Goal: Use online tool/utility

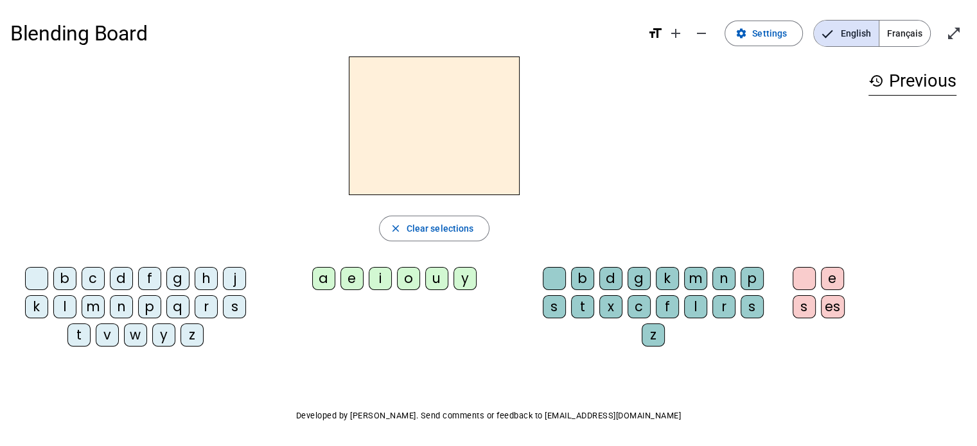
click at [91, 313] on div "m" at bounding box center [93, 306] width 23 height 23
click at [318, 281] on div "a" at bounding box center [323, 278] width 23 height 23
click at [695, 316] on div "l" at bounding box center [695, 306] width 23 height 23
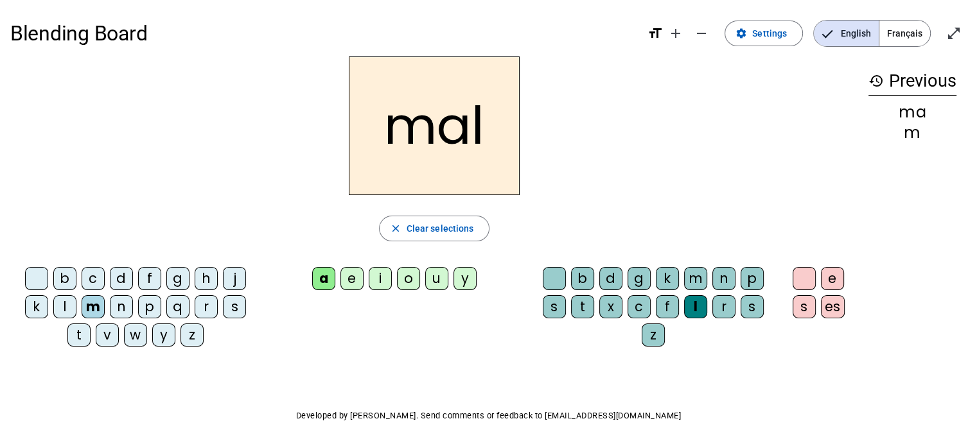
click at [384, 284] on div "i" at bounding box center [380, 278] width 23 height 23
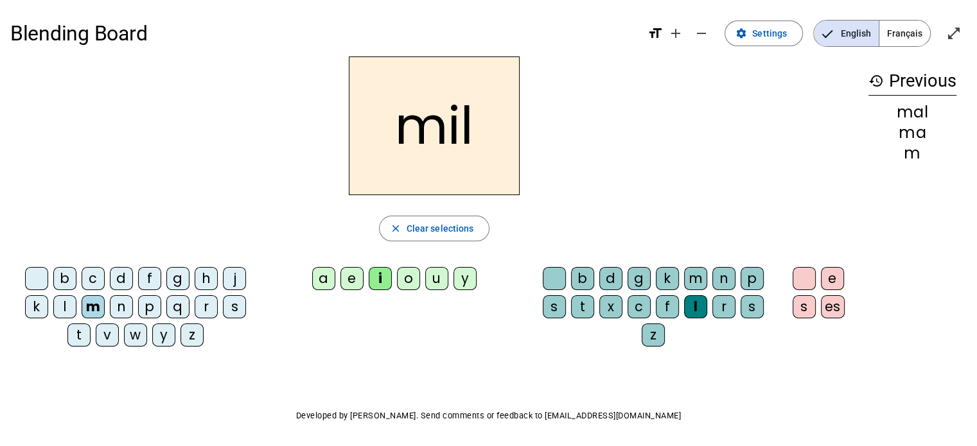
click at [237, 307] on div "s" at bounding box center [234, 306] width 23 height 23
click at [554, 281] on div at bounding box center [554, 278] width 23 height 23
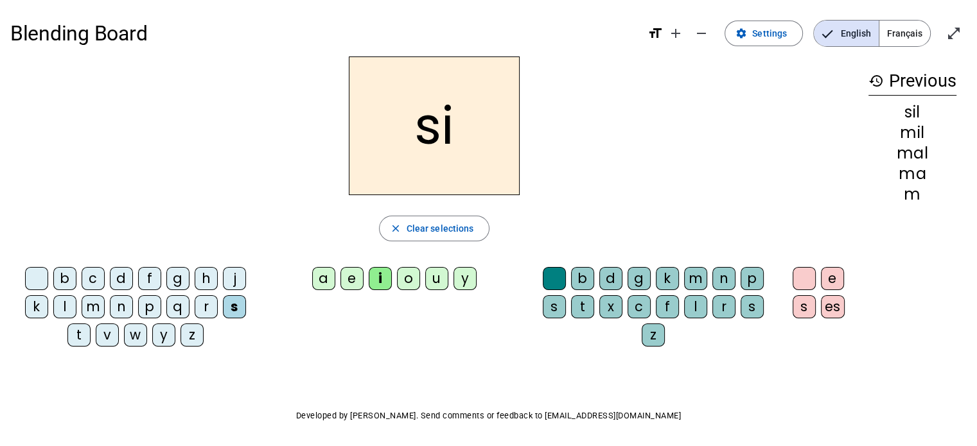
click at [321, 277] on div "a" at bounding box center [323, 278] width 23 height 23
click at [435, 282] on div "u" at bounding box center [436, 278] width 23 height 23
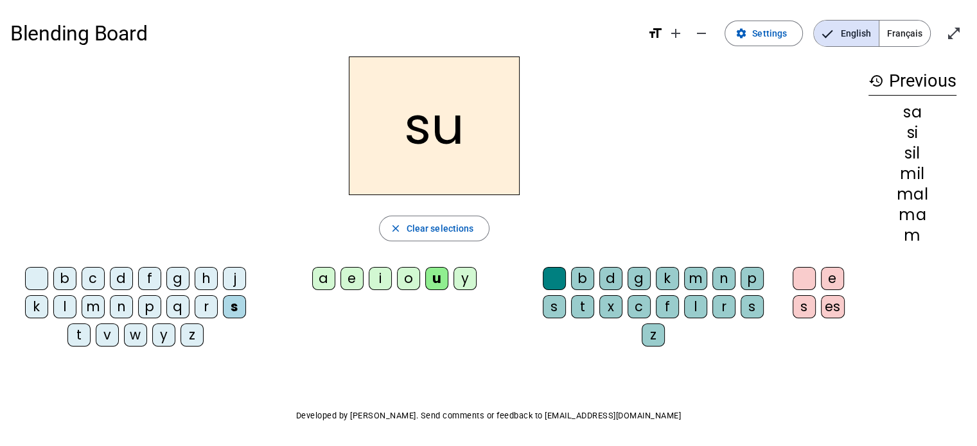
click at [116, 283] on div "d" at bounding box center [121, 278] width 23 height 23
click at [234, 316] on div "s" at bounding box center [234, 306] width 23 height 23
click at [723, 308] on div "r" at bounding box center [723, 306] width 23 height 23
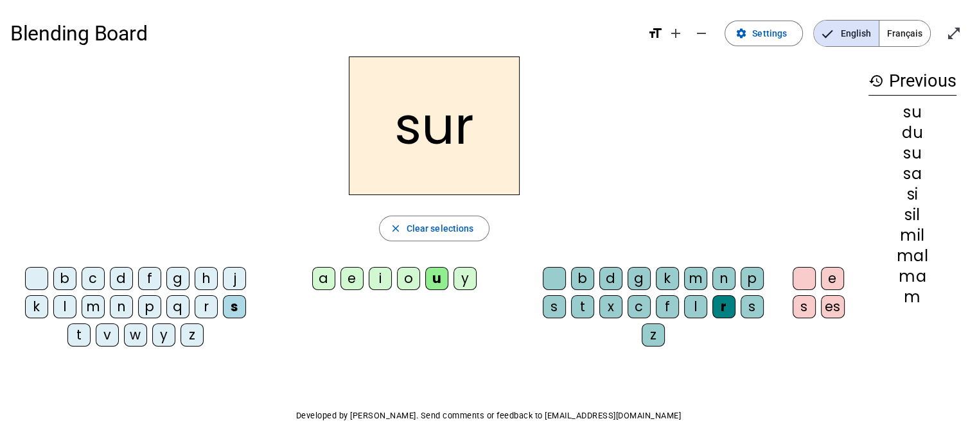
click at [91, 311] on div "m" at bounding box center [93, 306] width 23 height 23
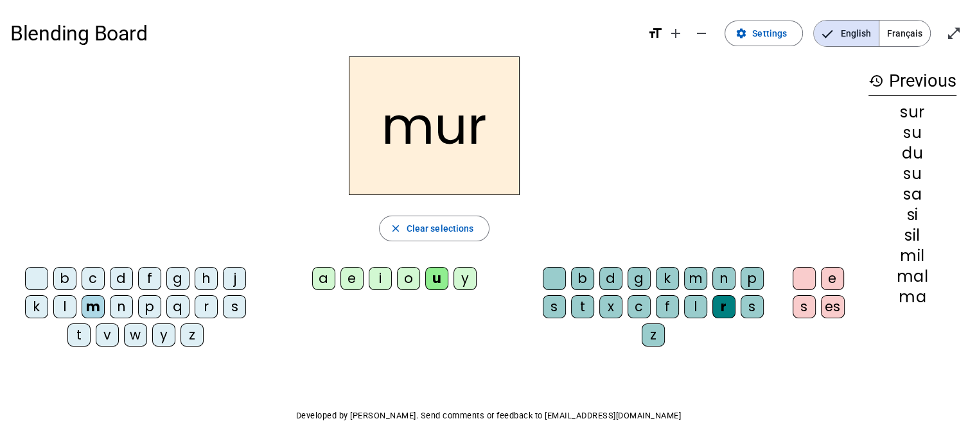
click at [128, 286] on div "d" at bounding box center [121, 278] width 23 height 23
